Goal: Communication & Community: Answer question/provide support

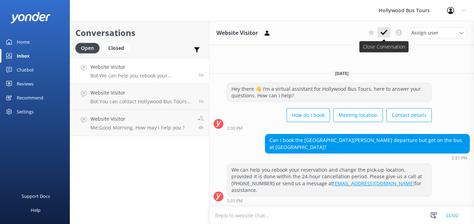
click at [385, 30] on icon at bounding box center [384, 32] width 7 height 7
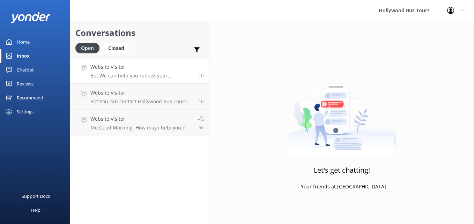
click at [133, 65] on h4 "Website Visitor" at bounding box center [141, 67] width 103 height 8
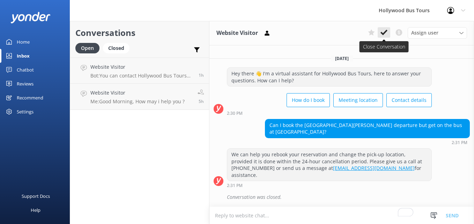
click at [381, 31] on icon at bounding box center [384, 32] width 7 height 7
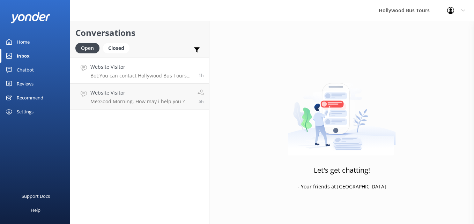
click at [139, 72] on div "Website Visitor Bot: You can contact Hollywood Bus Tours by phone at [PHONE_NUM…" at bounding box center [141, 70] width 103 height 15
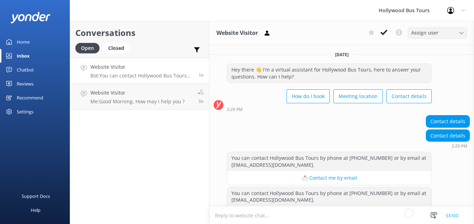
scroll to position [24, 0]
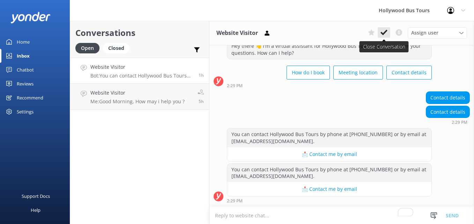
click at [383, 34] on use at bounding box center [384, 33] width 7 height 6
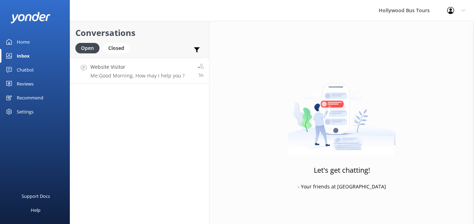
click at [150, 65] on h4 "Website Visitor" at bounding box center [137, 67] width 94 height 8
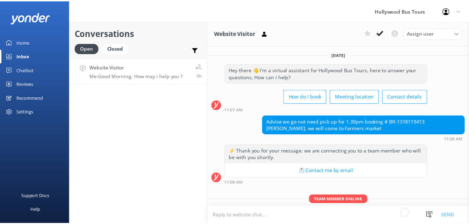
scroll to position [27, 0]
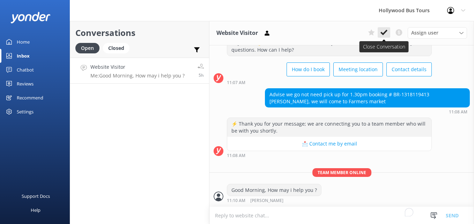
click at [382, 30] on icon at bounding box center [384, 32] width 7 height 7
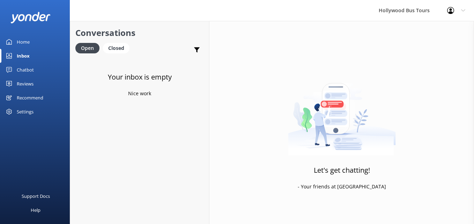
click at [27, 44] on div "Home" at bounding box center [23, 42] width 13 height 14
